Goal: Task Accomplishment & Management: Use online tool/utility

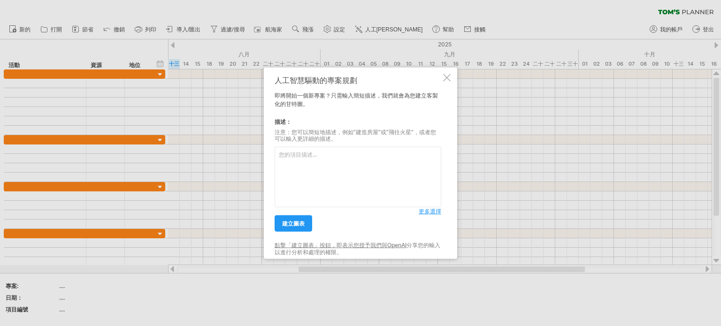
click at [335, 170] on textarea at bounding box center [358, 177] width 167 height 61
click at [284, 223] on font "建立圖表" at bounding box center [293, 223] width 23 height 7
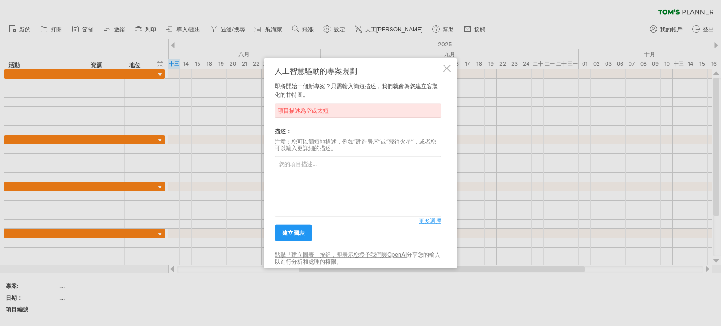
click at [323, 106] on div "項目描述為空或太短" at bounding box center [358, 110] width 167 height 14
click at [313, 179] on textarea at bounding box center [358, 186] width 167 height 61
type textarea "u"
type textarea "建立三個專案線下活動項目甘特圖"
click at [297, 235] on font "建立圖表" at bounding box center [293, 232] width 23 height 7
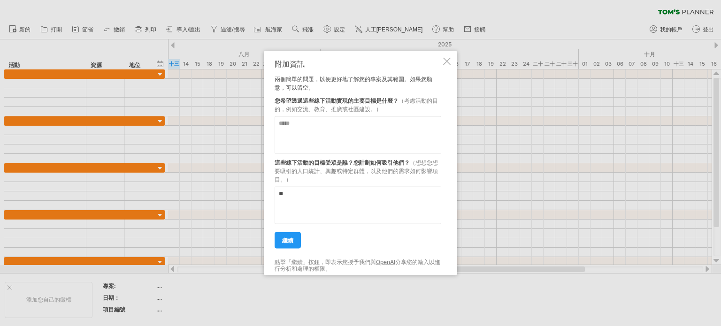
type textarea "*"
type textarea "**"
click at [312, 135] on textarea at bounding box center [358, 135] width 167 height 38
type textarea "********"
click at [284, 238] on link "繼續" at bounding box center [288, 240] width 26 height 16
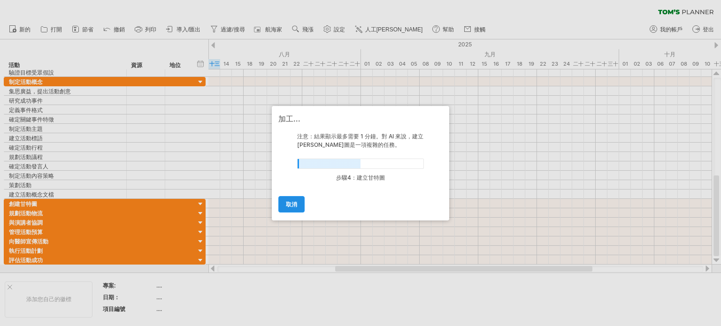
click at [298, 206] on link "取消" at bounding box center [291, 204] width 26 height 16
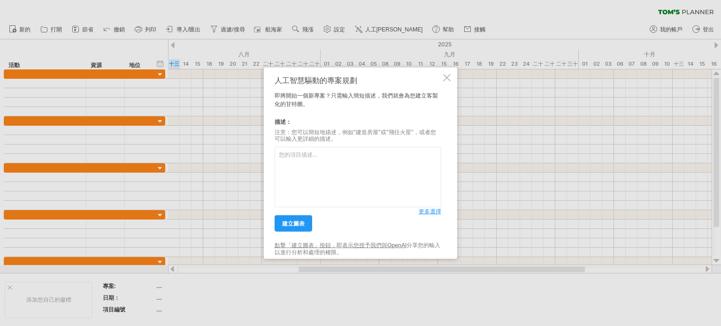
click at [448, 78] on div at bounding box center [447, 78] width 8 height 8
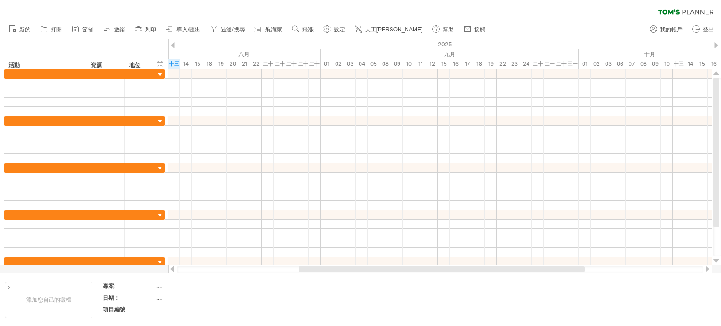
click at [188, 32] on font "導入/匯出" at bounding box center [188, 29] width 24 height 7
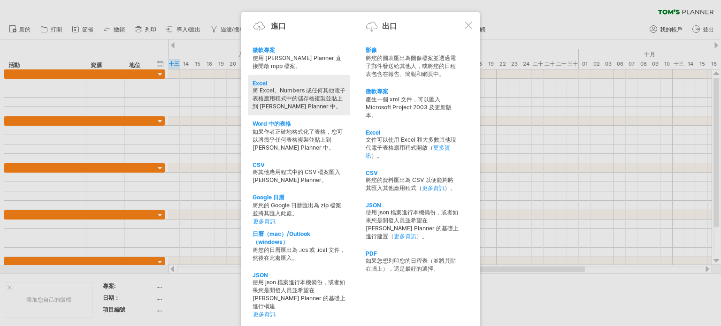
click at [297, 94] on div "將 Excel、Numbers 或任何其他電子表格應用程式中的儲存格複製並貼上到 [PERSON_NAME] Planner 中。" at bounding box center [298, 99] width 93 height 24
type textarea "**********"
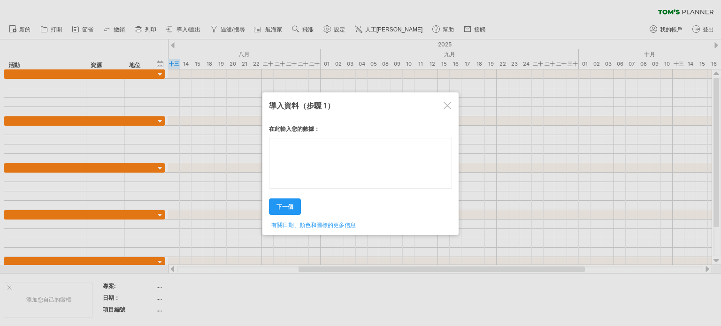
click at [325, 165] on div "在此輸入您的數據： Your data: Weekend days ' mon tue 下一個 ." at bounding box center [360, 173] width 183 height 111
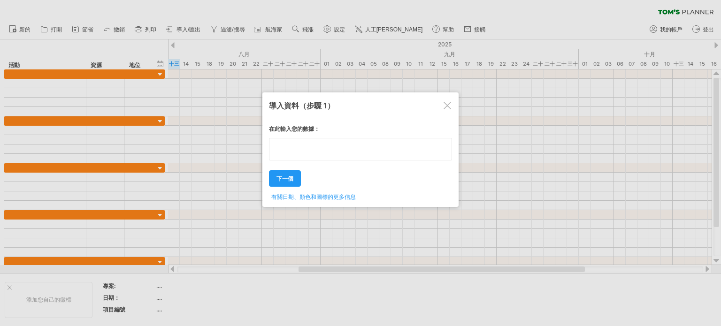
click at [293, 149] on textarea at bounding box center [360, 149] width 183 height 23
drag, startPoint x: 310, startPoint y: 152, endPoint x: 345, endPoint y: 144, distance: 36.5
click at [310, 152] on textarea at bounding box center [360, 149] width 183 height 23
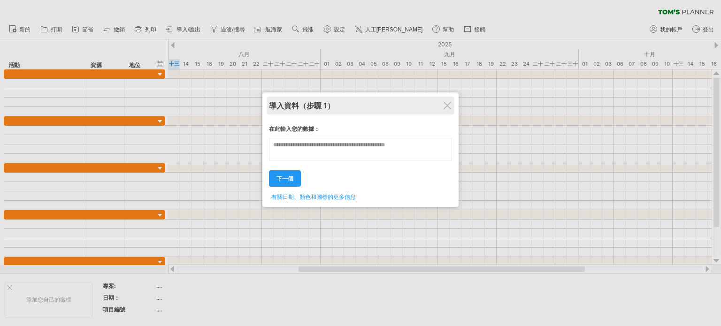
click at [449, 101] on div "導入資料 （步驟 1）" at bounding box center [360, 106] width 183 height 18
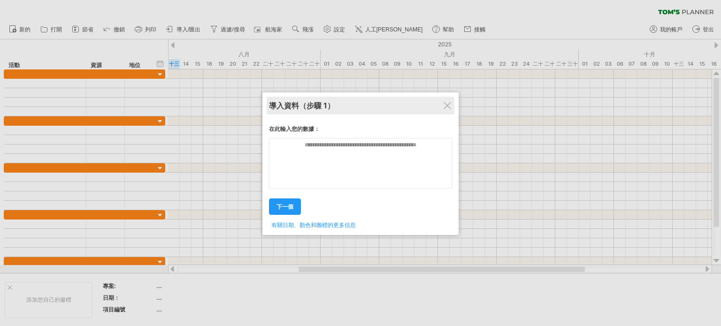
click at [442, 108] on div "導入資料 （步驟 1）" at bounding box center [360, 106] width 183 height 18
click at [449, 108] on div at bounding box center [447, 105] width 8 height 8
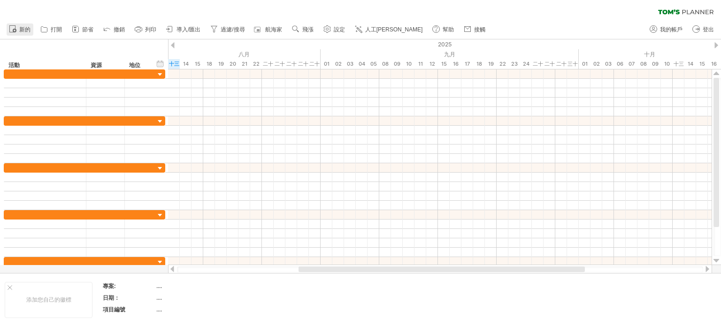
click at [26, 31] on font "新的" at bounding box center [24, 29] width 11 height 7
click at [195, 31] on font "導入/匯出" at bounding box center [188, 29] width 24 height 7
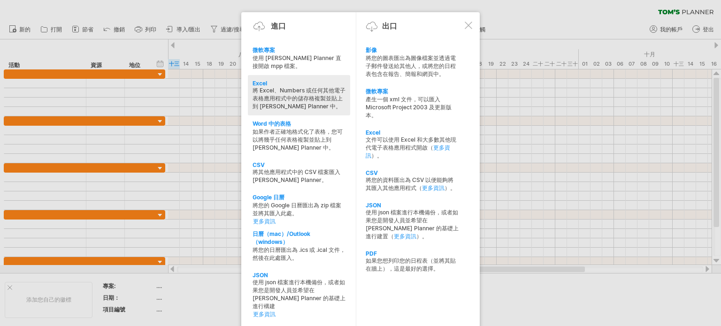
click at [304, 99] on font "將 Excel、Numbers 或任何其他電子表格應用程式中的儲存格複製並貼上到 [PERSON_NAME] Planner 中。" at bounding box center [298, 98] width 93 height 23
type textarea "**********"
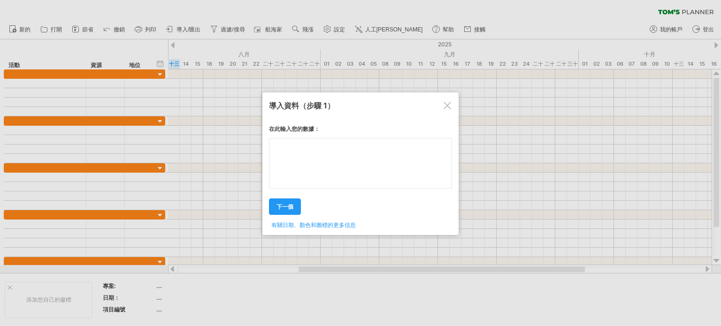
click at [309, 155] on textarea at bounding box center [360, 163] width 183 height 51
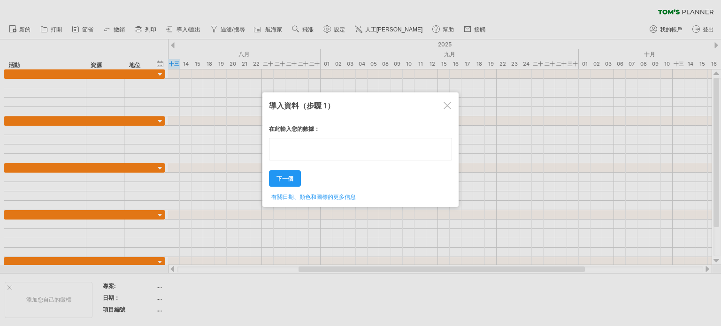
click at [316, 145] on textarea at bounding box center [360, 149] width 183 height 23
type textarea "**********"
click at [288, 182] on div "在此輸入您的數據： Your data: Weekend days ' mon tue 下一個 ." at bounding box center [360, 159] width 183 height 83
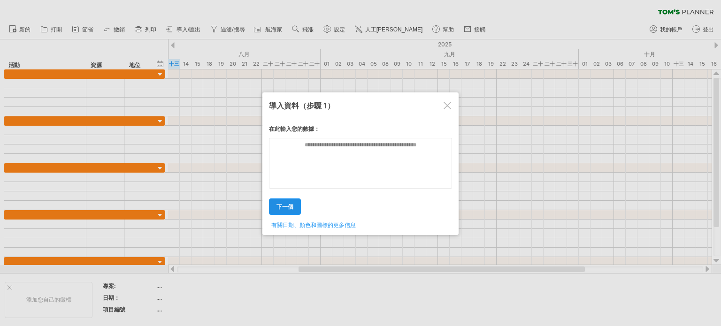
click at [291, 202] on link "下一個" at bounding box center [285, 207] width 32 height 16
click at [351, 147] on textarea at bounding box center [360, 163] width 183 height 51
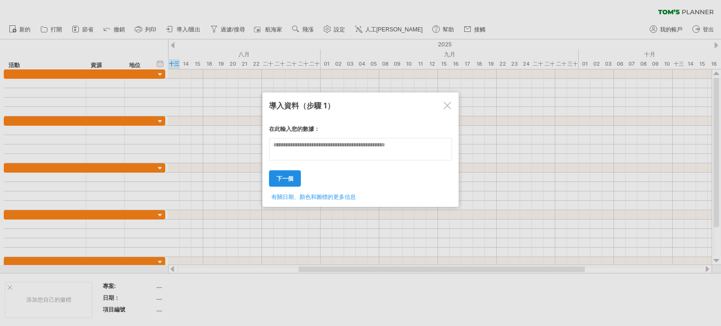
click at [298, 172] on div "在此輸入您的數據： Your data: Weekend days ' mon tue 下一個 ." at bounding box center [360, 159] width 183 height 83
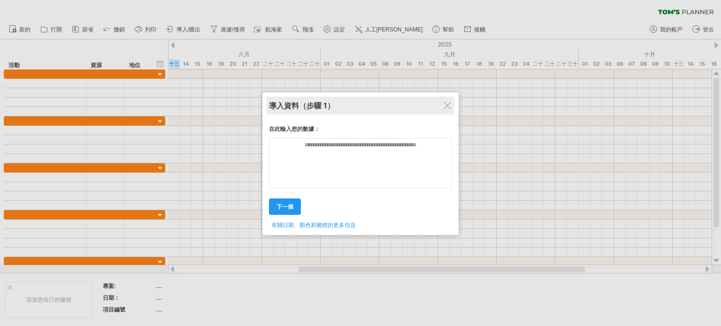
click at [438, 104] on div "導入資料 （步驟 1）" at bounding box center [360, 106] width 183 height 18
click at [443, 105] on div "導入資料 （步驟 1）" at bounding box center [360, 106] width 183 height 18
click at [444, 104] on div at bounding box center [448, 106] width 8 height 8
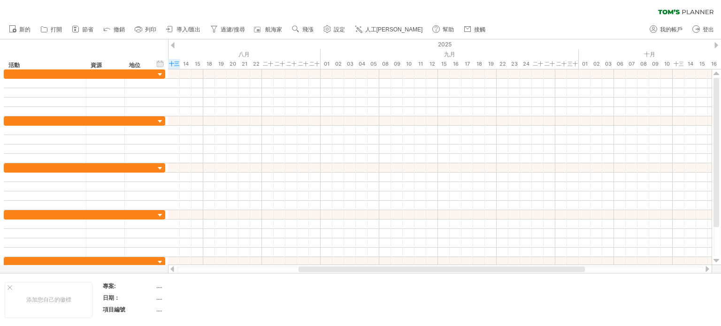
click at [178, 29] on font "導入/匯出" at bounding box center [188, 29] width 24 height 7
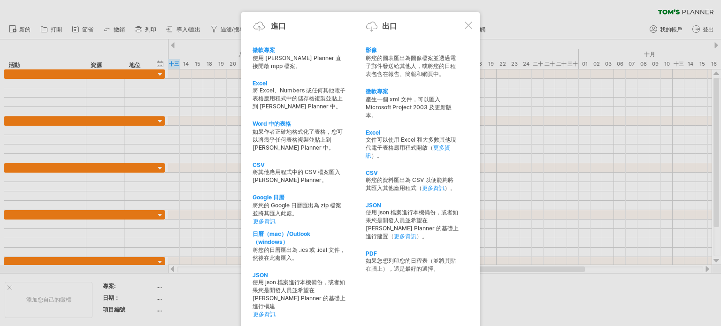
click at [469, 25] on div at bounding box center [469, 26] width 8 height 8
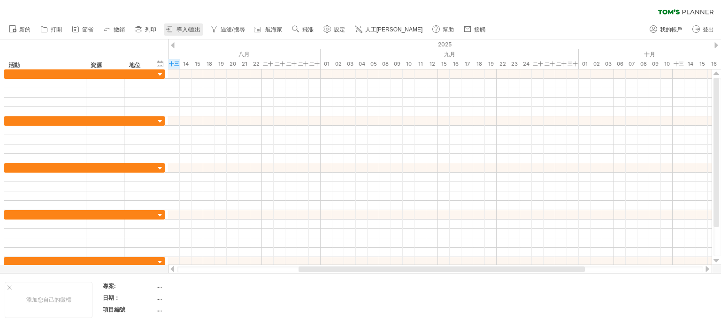
click at [188, 29] on font "導入/匯出" at bounding box center [188, 29] width 24 height 7
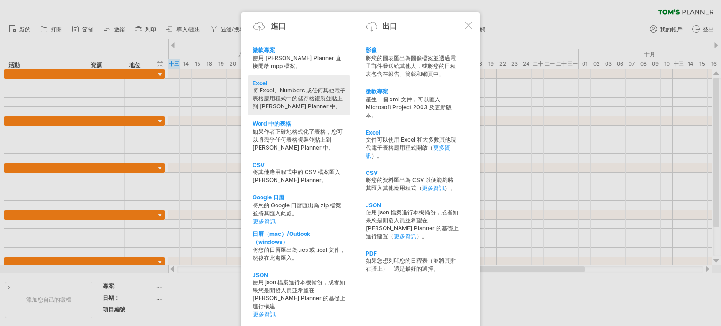
click at [300, 95] on font "將 Excel、Numbers 或任何其他電子表格應用程式中的儲存格複製並貼上到 [PERSON_NAME] Planner 中。" at bounding box center [298, 98] width 93 height 23
type textarea "**********"
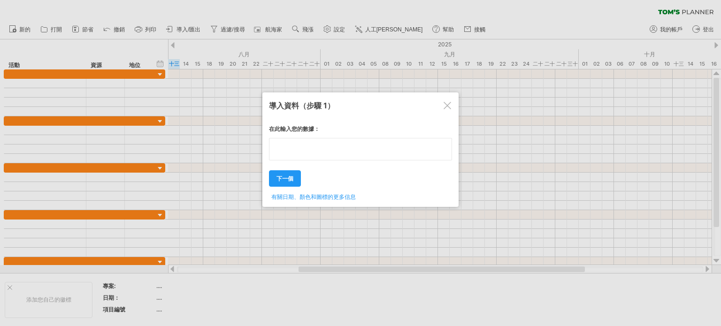
click at [310, 153] on textarea at bounding box center [360, 149] width 183 height 23
paste textarea "**********"
type textarea "**********"
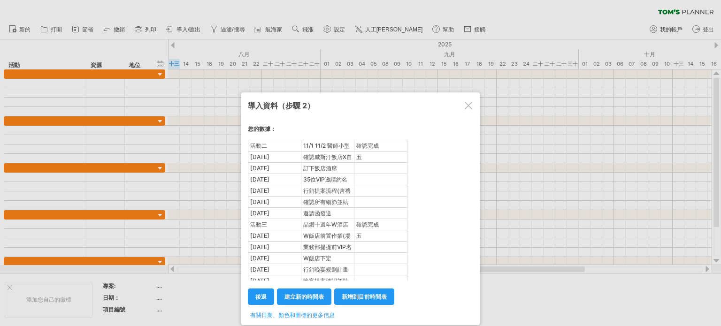
scroll to position [141, 0]
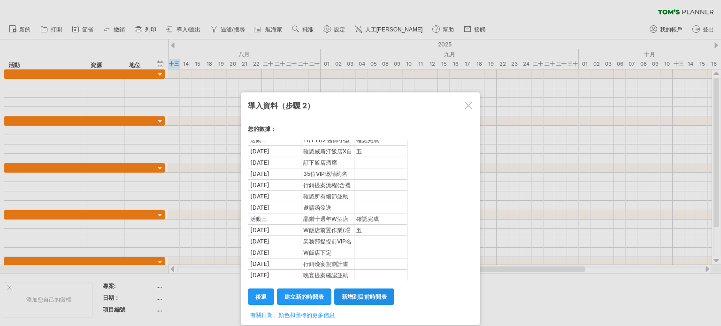
click at [370, 302] on link "新增到目前時間表" at bounding box center [364, 297] width 60 height 16
select select "********"
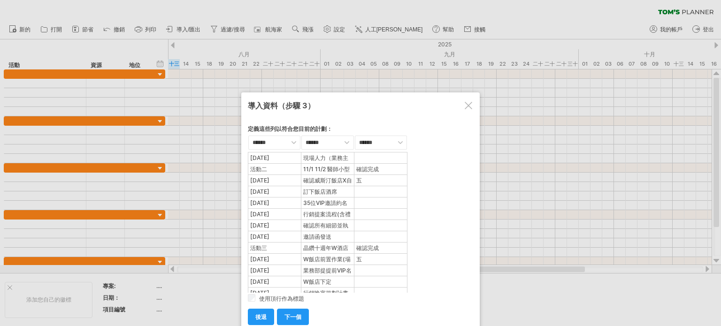
scroll to position [150, 0]
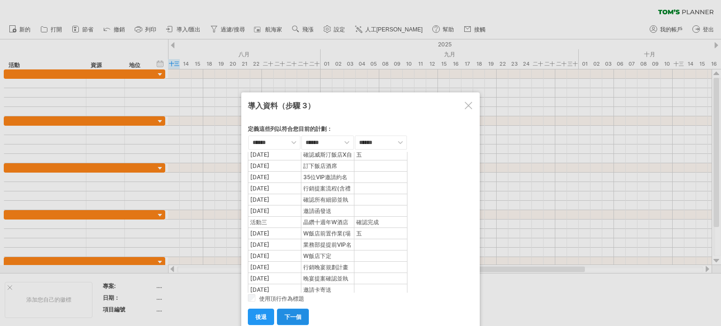
click at [296, 315] on font "下一個" at bounding box center [292, 316] width 17 height 7
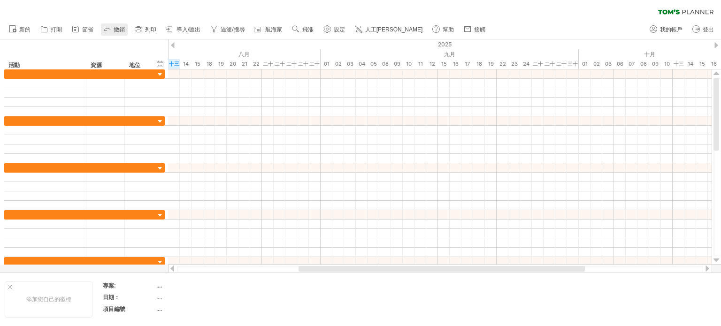
click at [116, 29] on font "撤銷" at bounding box center [119, 29] width 11 height 7
click at [189, 30] on font "導入/匯出" at bounding box center [188, 29] width 24 height 7
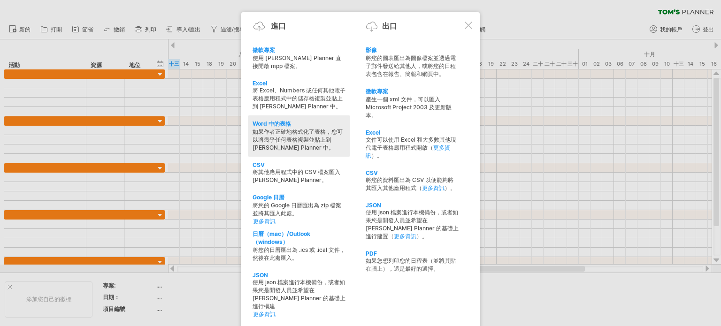
click at [302, 130] on font "如果作者正確地格式化了表格，您可以將幾乎任何表格複製並貼上到 [PERSON_NAME] Planner 中。" at bounding box center [297, 139] width 90 height 23
type textarea "**********"
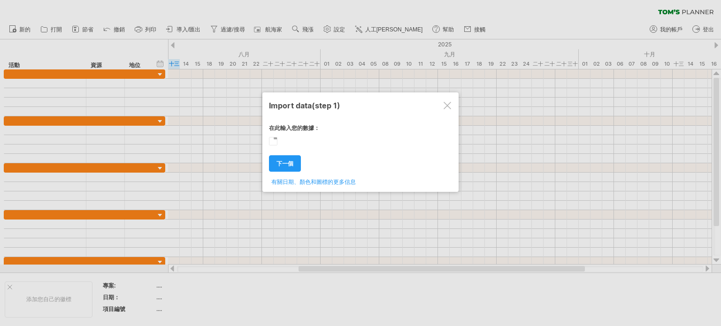
scroll to position [0, 0]
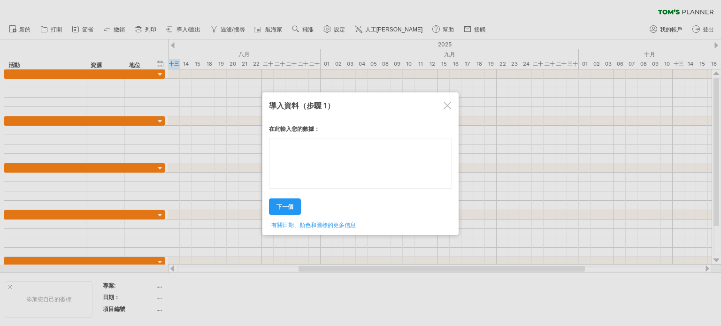
click at [309, 145] on textarea at bounding box center [360, 163] width 183 height 51
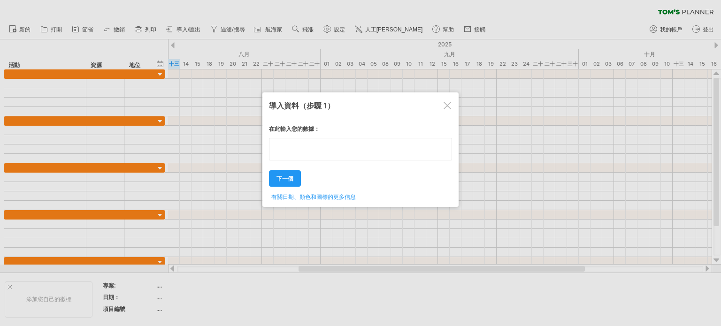
type textarea "**********"
drag, startPoint x: 312, startPoint y: 148, endPoint x: 290, endPoint y: 122, distance: 34.0
click at [290, 122] on div "在此輸入您的數據： 您的數據： 定義這些列以符合您目前的計劃： **** *** ****** ****** ****** **** **** ** ** *…" at bounding box center [360, 159] width 183 height 83
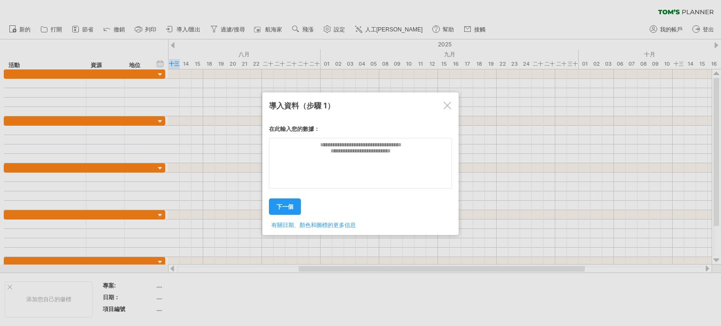
click at [444, 107] on div at bounding box center [447, 106] width 8 height 8
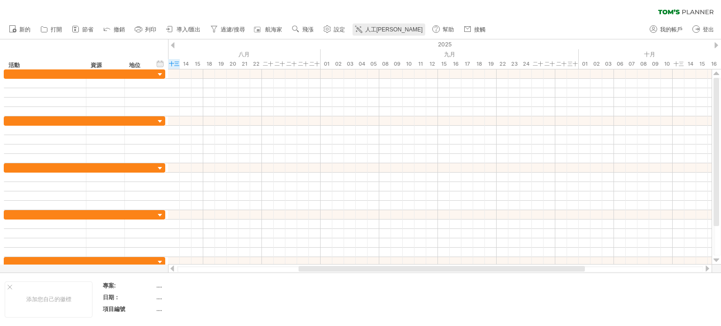
click at [376, 31] on font "人工[PERSON_NAME]" at bounding box center [394, 29] width 58 height 7
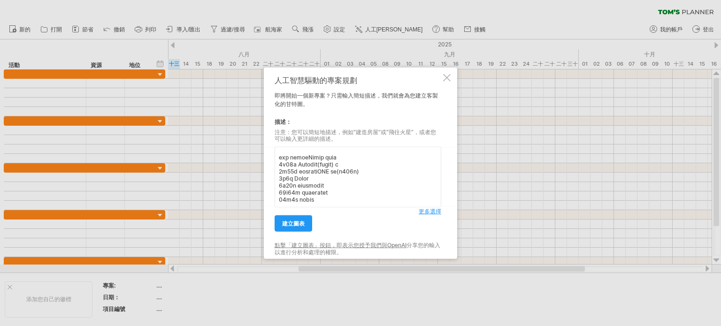
scroll to position [195, 0]
type textarea "lor 0/2ipsumdolo sita 6c10a eli(sedd) E 0t10i ut(0-7l) 7e35d magn+al 0e93a mi&v…"
click at [296, 221] on font "建立圖表" at bounding box center [293, 223] width 23 height 7
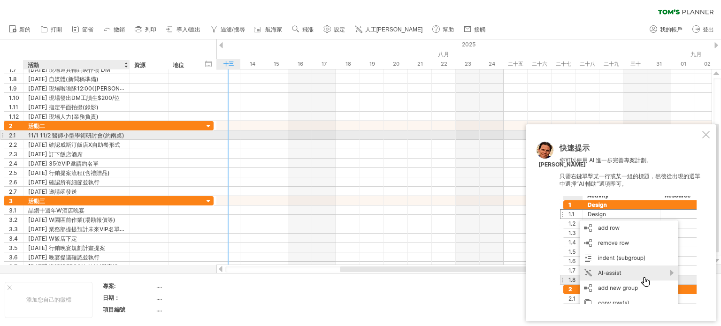
click at [49, 134] on font "11/1 11/2 醫師小型學術研討會(約兩桌)" at bounding box center [76, 135] width 96 height 7
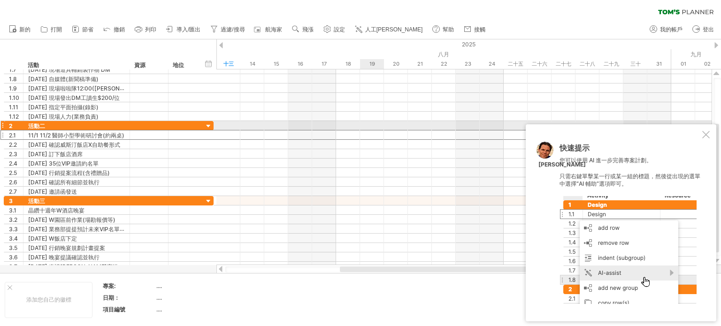
drag, startPoint x: 707, startPoint y: 129, endPoint x: 618, endPoint y: 143, distance: 89.8
click at [707, 129] on div "快速提示 您可以使用 AI 進一步完善專案計劃。 只需右鍵單擊某一行或某一組的標題，然後從出現的選單中選擇“AI 輔助”選項即可。 [PERSON_NAME]" at bounding box center [621, 222] width 191 height 197
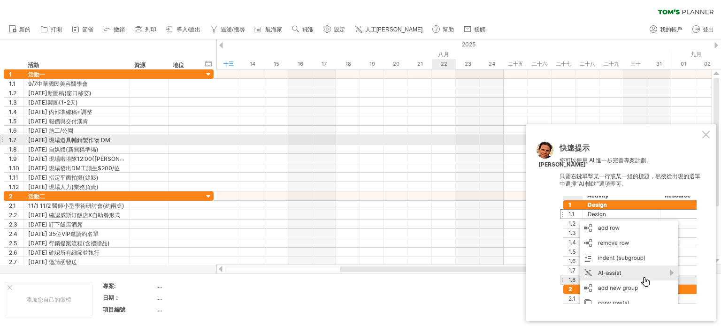
drag, startPoint x: 704, startPoint y: 133, endPoint x: 625, endPoint y: 131, distance: 79.3
click at [705, 133] on div at bounding box center [706, 135] width 8 height 8
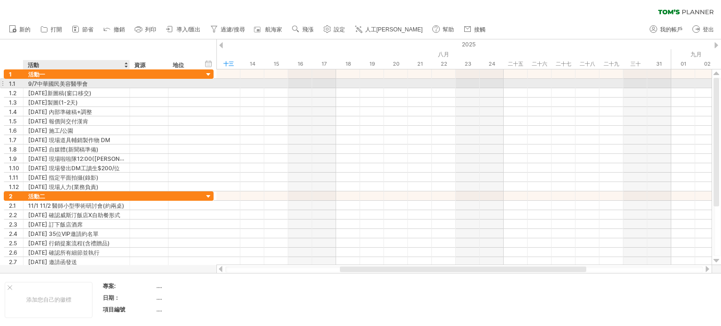
click at [49, 83] on font "9/7中華國民美容醫學會" at bounding box center [58, 83] width 60 height 7
click at [92, 81] on div "9/7中華國民美容醫學會" at bounding box center [76, 83] width 97 height 9
click at [92, 81] on input "**********" at bounding box center [76, 83] width 97 height 9
click at [92, 80] on input "**********" at bounding box center [76, 83] width 97 height 9
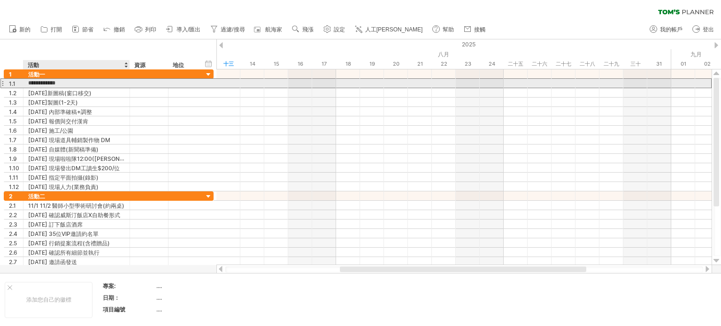
click at [94, 85] on input "**********" at bounding box center [76, 83] width 97 height 9
drag, startPoint x: 94, startPoint y: 82, endPoint x: 27, endPoint y: 82, distance: 67.6
click at [27, 82] on div "**********" at bounding box center [76, 83] width 107 height 9
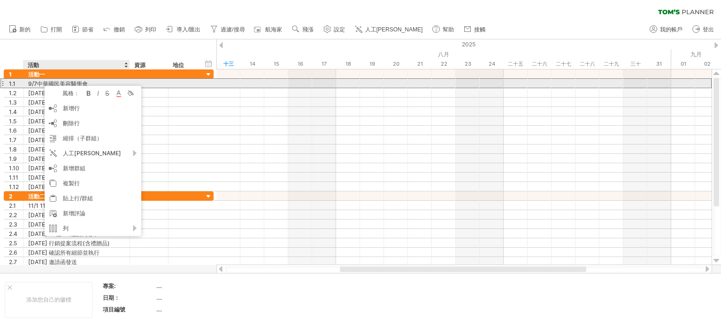
click at [33, 85] on font "9/7中華國民美容醫學會" at bounding box center [58, 83] width 60 height 7
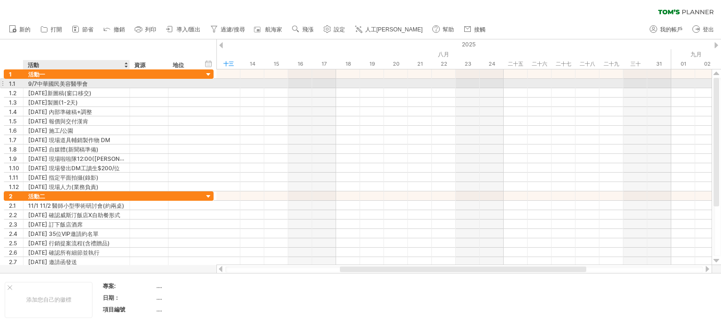
click at [88, 84] on div "9/7中華國民美容醫學會" at bounding box center [76, 83] width 97 height 9
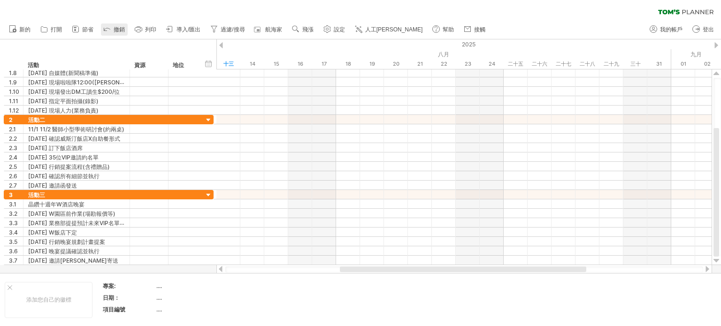
click at [114, 29] on font "撤銷" at bounding box center [119, 29] width 11 height 7
click at [119, 27] on font "撤銷" at bounding box center [119, 29] width 11 height 7
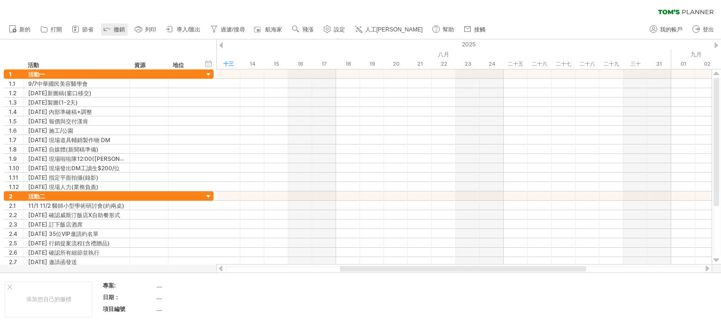
click at [114, 31] on font "撤銷" at bounding box center [119, 29] width 11 height 7
click at [115, 31] on font "撤銷" at bounding box center [119, 29] width 11 height 7
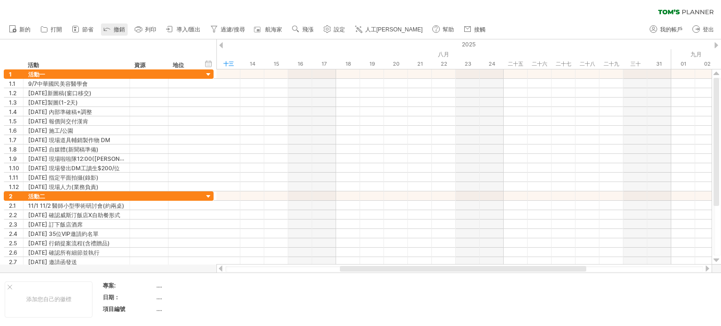
click at [114, 31] on font "撤銷" at bounding box center [119, 29] width 11 height 7
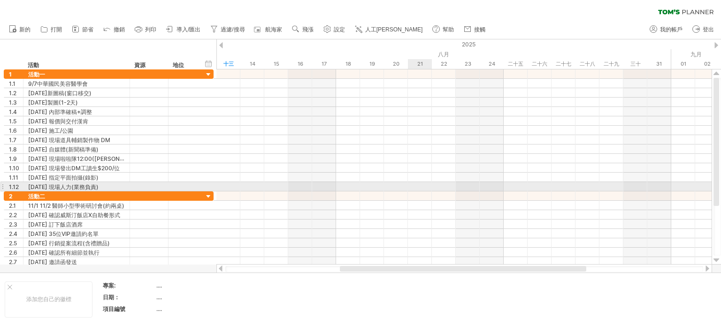
click at [425, 198] on div at bounding box center [463, 195] width 495 height 9
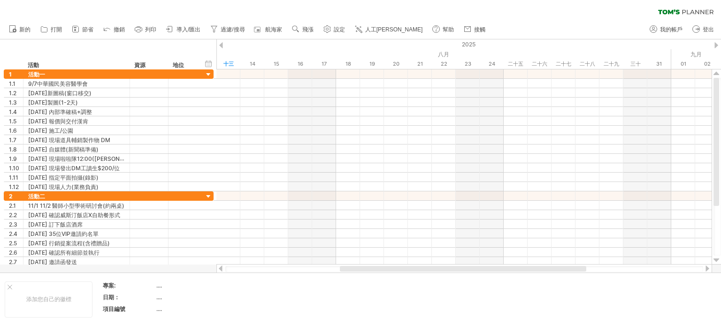
click at [383, 32] on font "人工[PERSON_NAME]" at bounding box center [394, 29] width 58 height 7
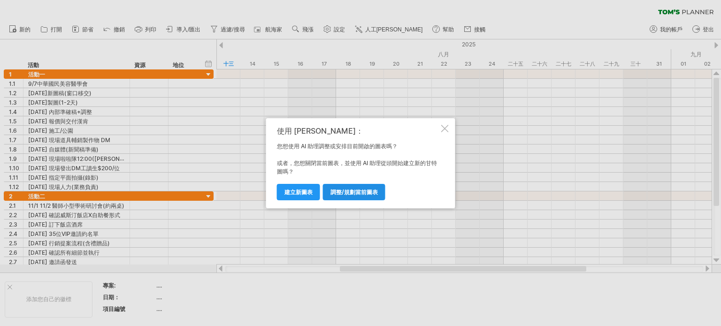
click at [353, 194] on font "調整/規劃當前圖表" at bounding box center [353, 192] width 47 height 7
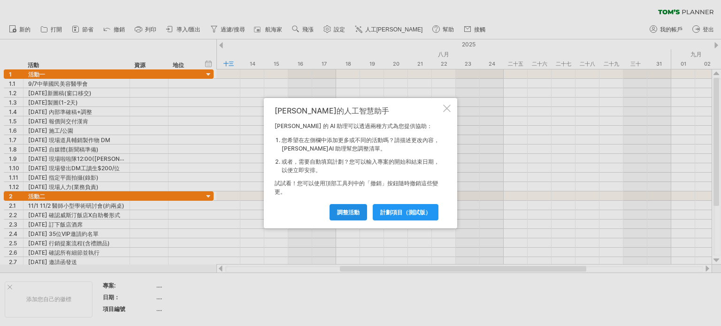
click at [358, 211] on font "調整活動" at bounding box center [348, 212] width 23 height 7
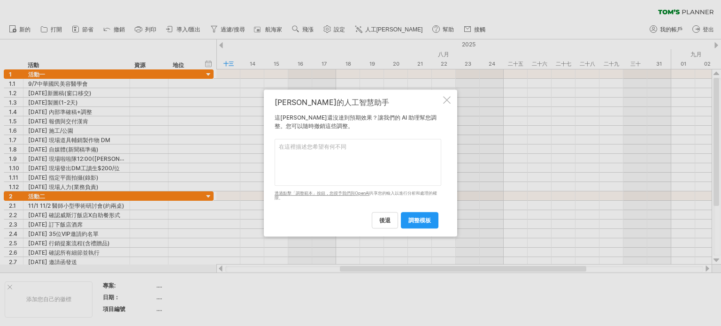
click at [330, 153] on textarea at bounding box center [358, 162] width 167 height 47
click at [305, 146] on textarea at bounding box center [358, 162] width 167 height 47
click at [390, 221] on font "後退" at bounding box center [384, 220] width 11 height 7
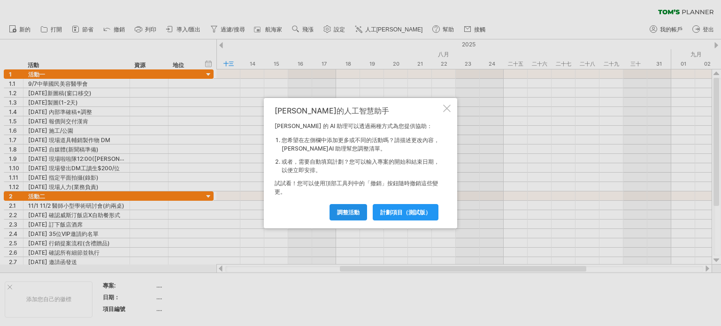
click at [342, 212] on font "調整活動" at bounding box center [348, 212] width 23 height 7
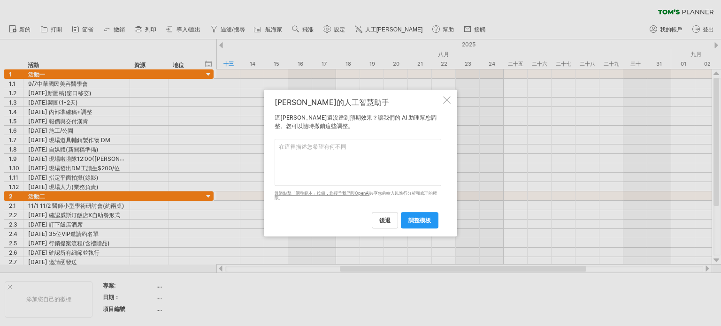
drag, startPoint x: 325, startPoint y: 146, endPoint x: 328, endPoint y: 153, distance: 7.8
click at [385, 229] on div "[PERSON_NAME]的人工智慧助手 這[PERSON_NAME]還沒達到預期效果？讓我們的 AI 助理幫您調整。您可以隨時撤銷這些調整。 請在下面輸入您…" at bounding box center [360, 163] width 193 height 147
click at [388, 223] on font "後退" at bounding box center [384, 220] width 11 height 7
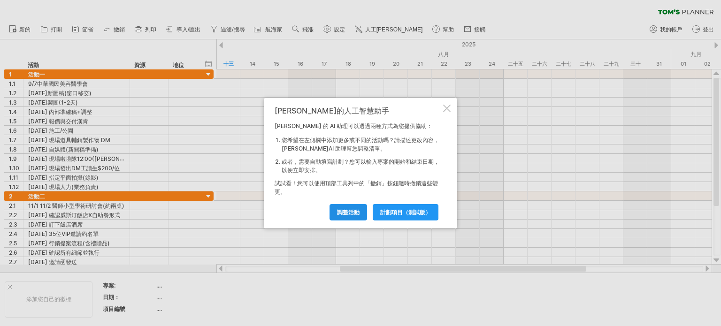
click at [354, 214] on font "調整活動" at bounding box center [348, 212] width 23 height 7
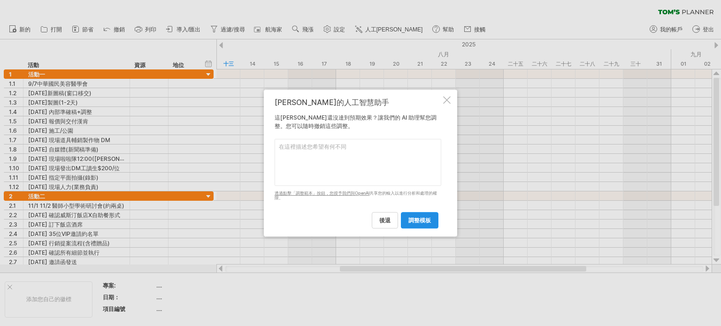
click at [422, 221] on font "調整模板" at bounding box center [419, 220] width 23 height 7
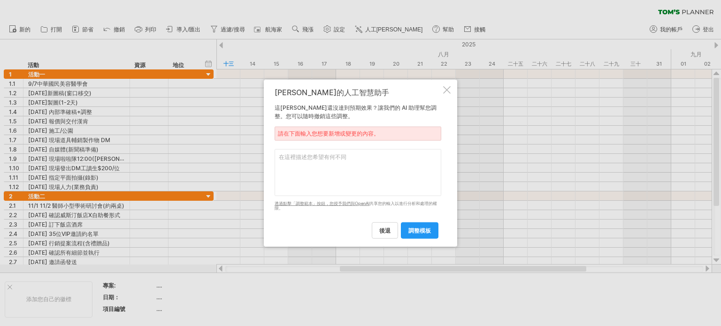
click at [347, 168] on textarea at bounding box center [358, 172] width 167 height 47
click at [315, 169] on textarea at bounding box center [358, 172] width 167 height 47
click at [423, 230] on font "調整模板" at bounding box center [419, 230] width 23 height 7
click at [426, 232] on font "調整模板" at bounding box center [419, 230] width 23 height 7
click at [443, 88] on div "[PERSON_NAME]的人工智慧助手 這[PERSON_NAME]還沒達到預期效果？讓我們的 AI 助理幫您調整。您可以隨時撤銷這些調整。 請在下面輸入您…" at bounding box center [360, 163] width 193 height 168
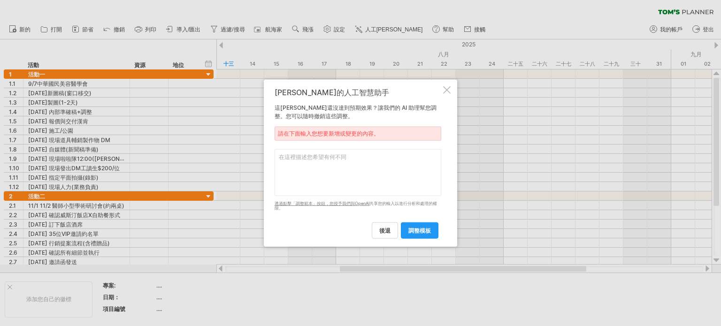
click at [443, 90] on div at bounding box center [447, 90] width 8 height 8
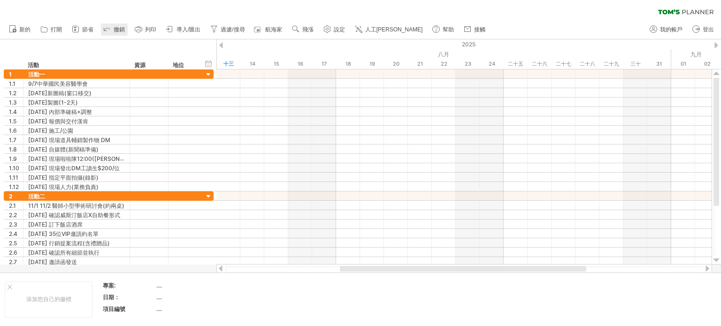
click at [105, 29] on icon at bounding box center [107, 29] width 6 height 3
click at [26, 28] on font "新的" at bounding box center [24, 29] width 11 height 7
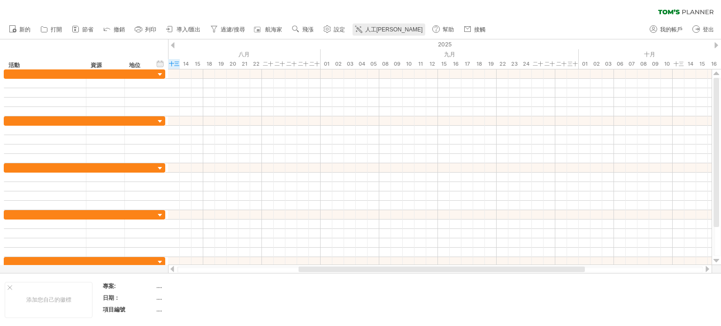
click at [379, 31] on font "人工[PERSON_NAME]" at bounding box center [394, 29] width 58 height 7
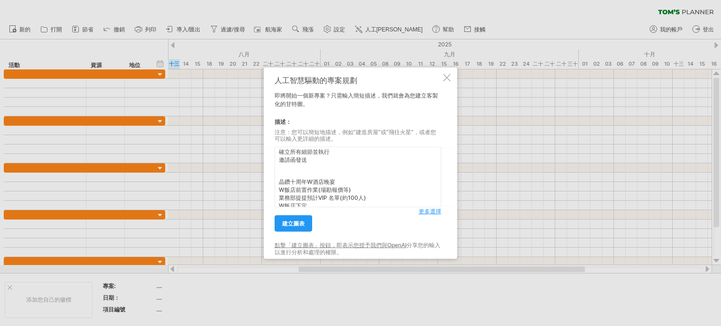
scroll to position [145, 0]
click at [279, 196] on textarea "9/7中華民國美容醫學會 新圖稿(窗口移交) 製圖(1-2天) 內部確稿+調整 報價&交付漢肯 施工/裝潢 現場道具輔銷製作物 DM 自媒體(新聞稿準備) 現…" at bounding box center [358, 177] width 167 height 61
type textarea "9/7中華民國美容醫學會 新圖稿(窗口移交) 製圖(1-2天) 內部確稿+調整 報價&交付漢肯 施工/裝潢 現場道具輔銷製作物 DM 自媒體(新聞稿準備) 現…"
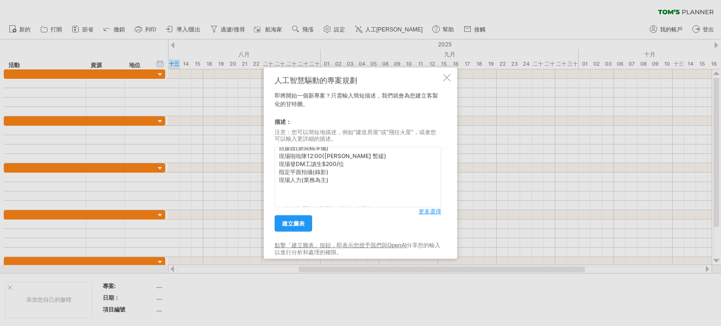
scroll to position [0, 0]
drag, startPoint x: 321, startPoint y: 194, endPoint x: 223, endPoint y: 89, distance: 143.8
click at [223, 89] on div "嘗試造訪 [DOMAIN_NAME] 再次連接... 0% 清除過濾器 新的" at bounding box center [360, 163] width 721 height 326
click at [434, 214] on font "更多選擇" at bounding box center [430, 211] width 23 height 7
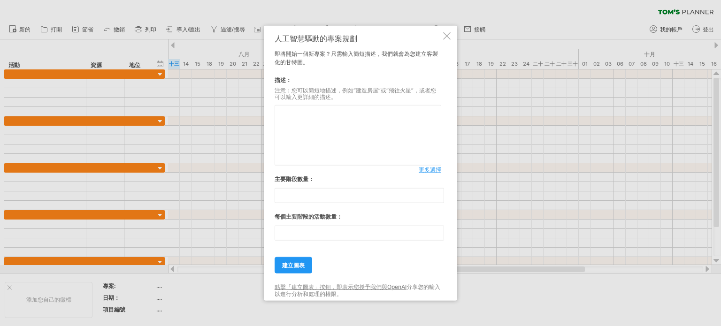
click at [434, 168] on font "更多選擇" at bounding box center [430, 169] width 23 height 7
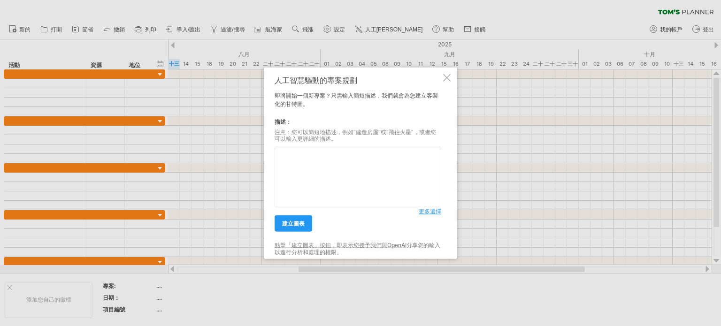
click at [334, 183] on textarea at bounding box center [358, 177] width 167 height 61
click at [288, 225] on font "建立圖表" at bounding box center [293, 223] width 23 height 7
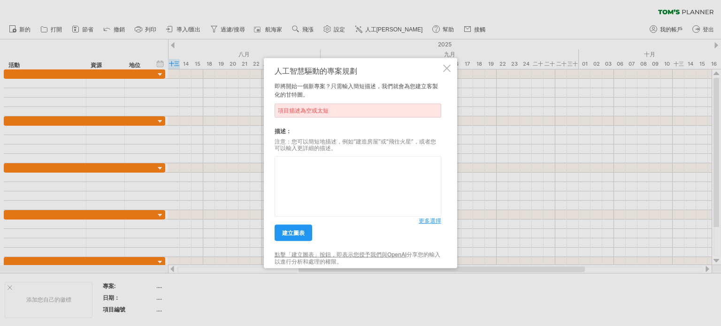
click at [316, 173] on textarea at bounding box center [358, 186] width 167 height 61
click at [317, 163] on textarea at bounding box center [358, 186] width 167 height 61
paste textarea "活動一 9/7中華民國美容醫學會 [DATE] 新圖稿(窗口移交) [DATE] 製圖(1-2天) [DATE] 內部確稿+調整 [DATE] 報價&交付漢肯…"
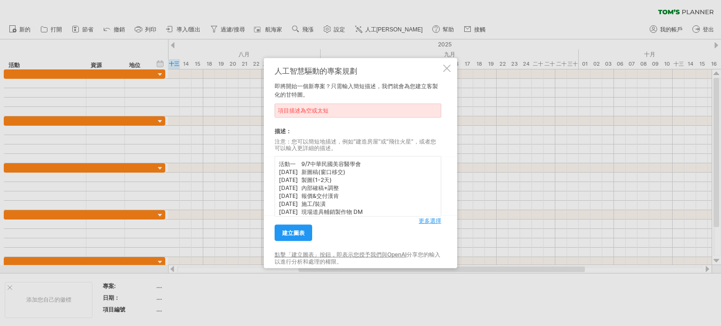
scroll to position [199, 0]
type textarea "活動一 9/7中華民國美容醫學會 [DATE] 新圖稿(窗口移交) [DATE] 製圖(1-2天) [DATE] 內部確稿+調整 [DATE] 報價&交付漢肯…"
drag, startPoint x: 288, startPoint y: 232, endPoint x: 353, endPoint y: 229, distance: 65.3
click at [288, 232] on font "建立圖表" at bounding box center [293, 232] width 23 height 7
